Goal: Transaction & Acquisition: Subscribe to service/newsletter

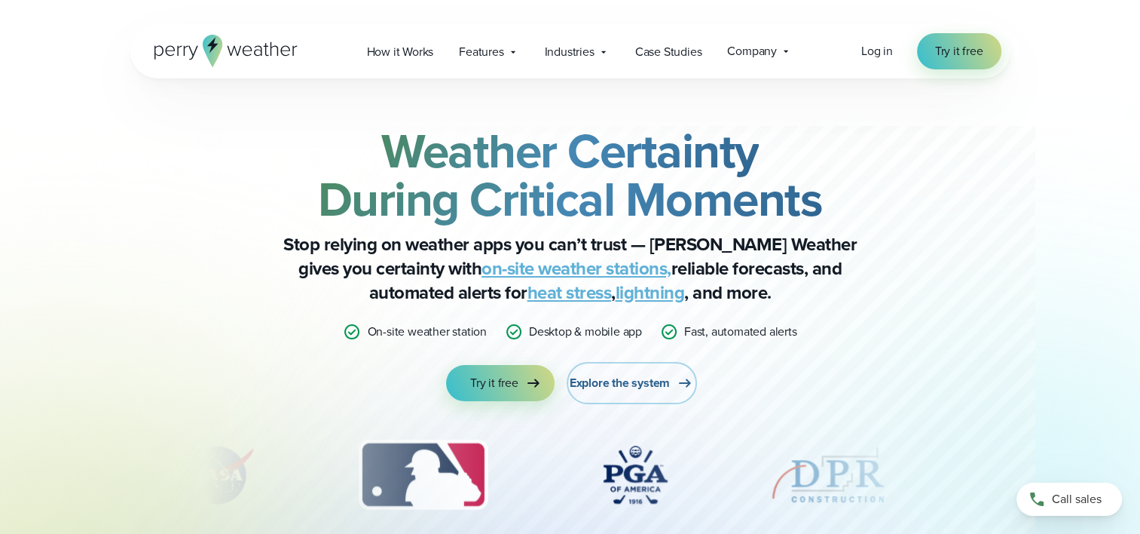
click at [659, 380] on span "Explore the system" at bounding box center [620, 383] width 100 height 18
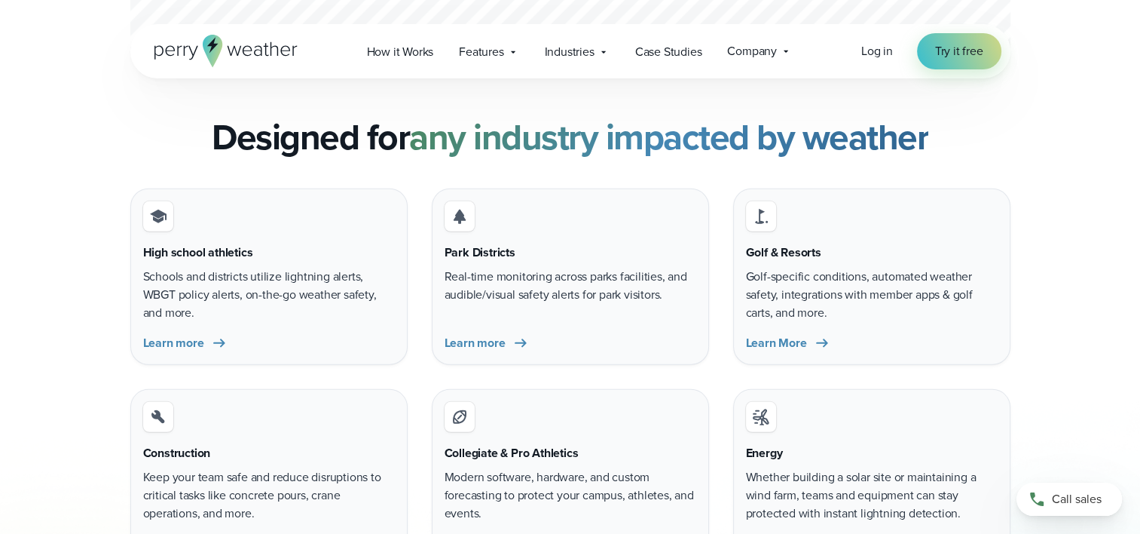
scroll to position [1850, 0]
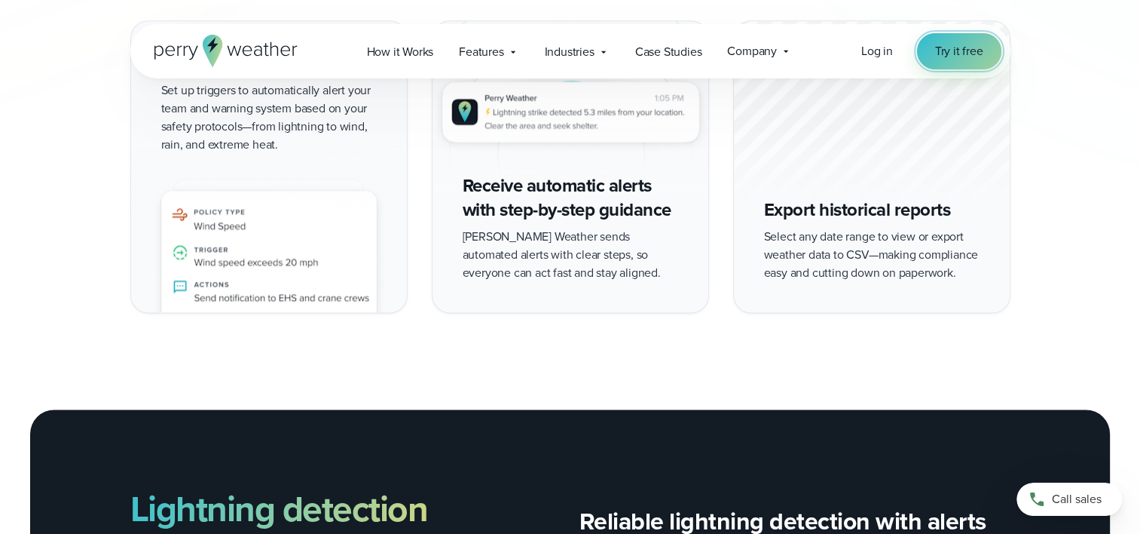
click at [977, 44] on span "Try it free" at bounding box center [959, 51] width 48 height 18
